Goal: Navigation & Orientation: Find specific page/section

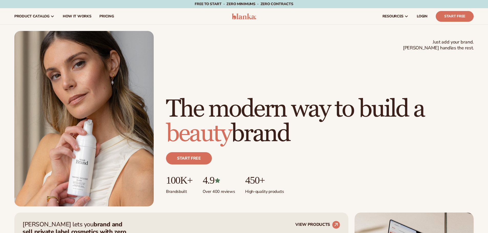
drag, startPoint x: 208, startPoint y: 42, endPoint x: 200, endPoint y: 39, distance: 9.2
click at [208, 42] on div "Just add your brand. Blanka handles the rest. beauty,[MEDICAL_DATA],wellness,ma…" at bounding box center [243, 119] width 459 height 176
click at [51, 16] on icon at bounding box center [52, 16] width 4 height 4
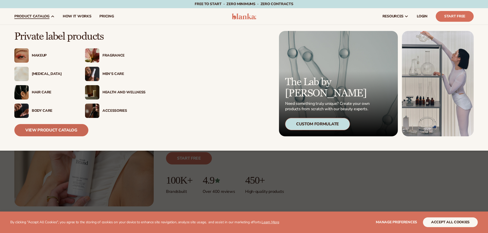
click at [57, 131] on link "View Product Catalog" at bounding box center [51, 130] width 74 height 12
